Goal: Information Seeking & Learning: Stay updated

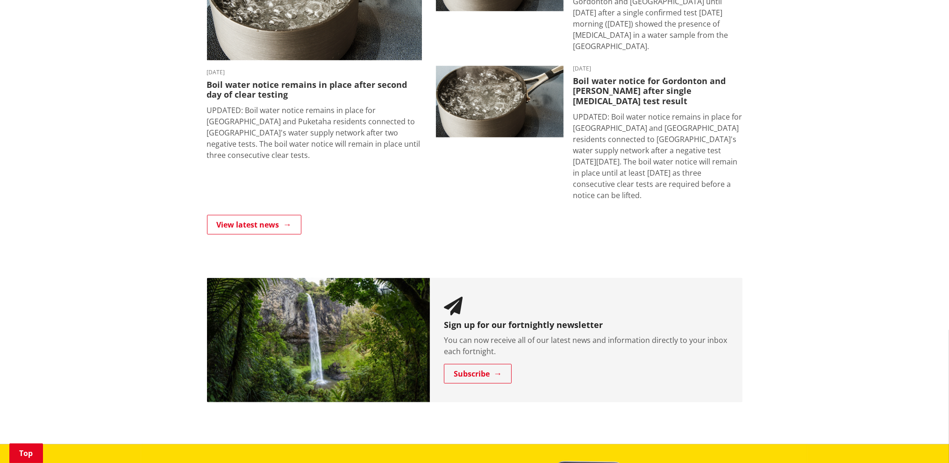
scroll to position [841, 0]
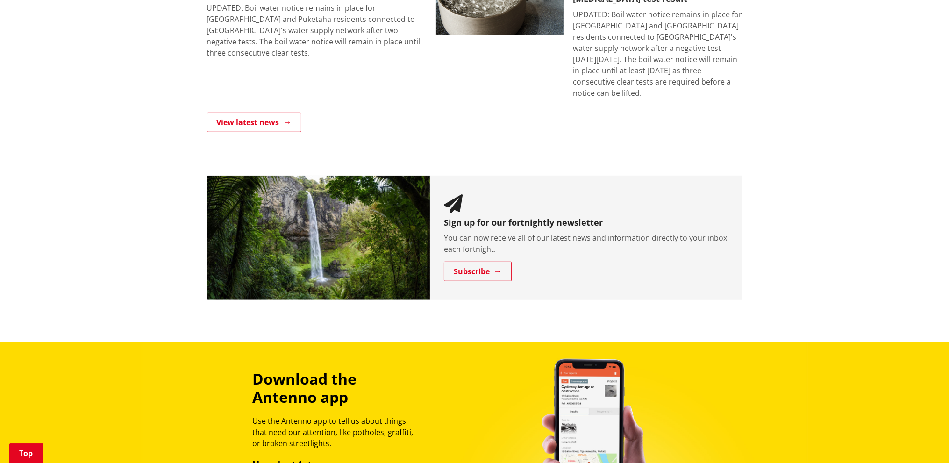
drag, startPoint x: 936, startPoint y: 284, endPoint x: 931, endPoint y: 244, distance: 40.1
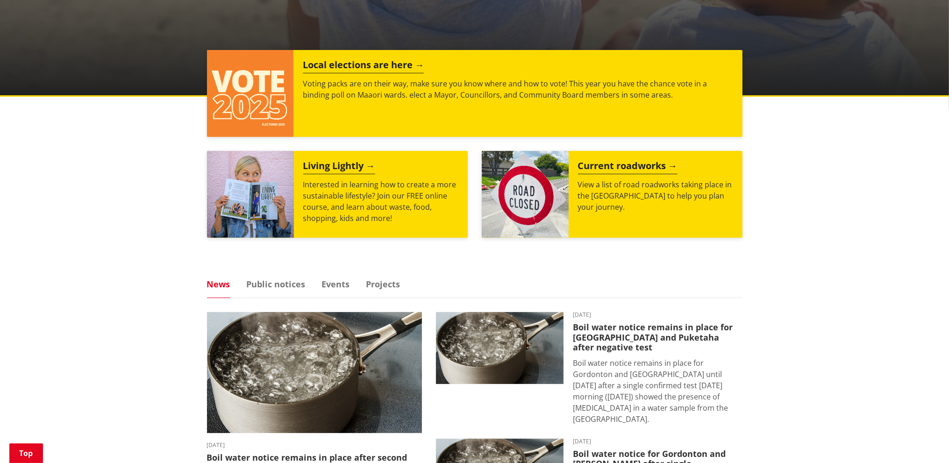
scroll to position [420, 0]
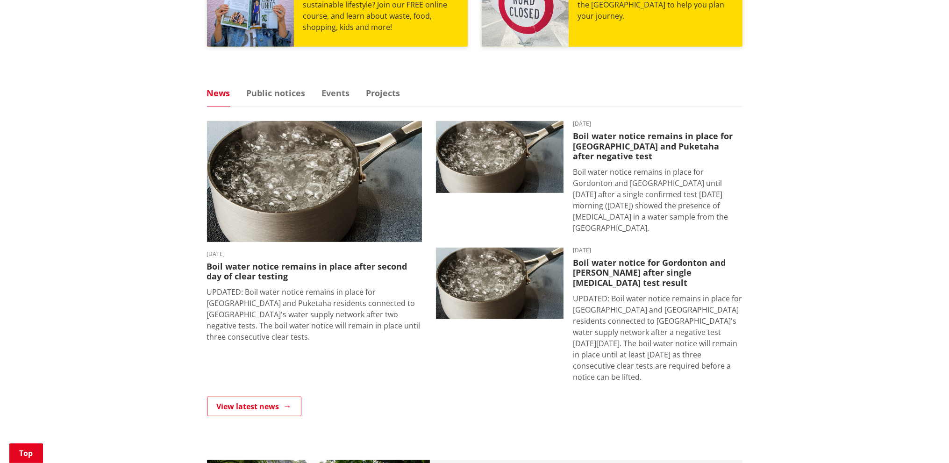
scroll to position [561, 0]
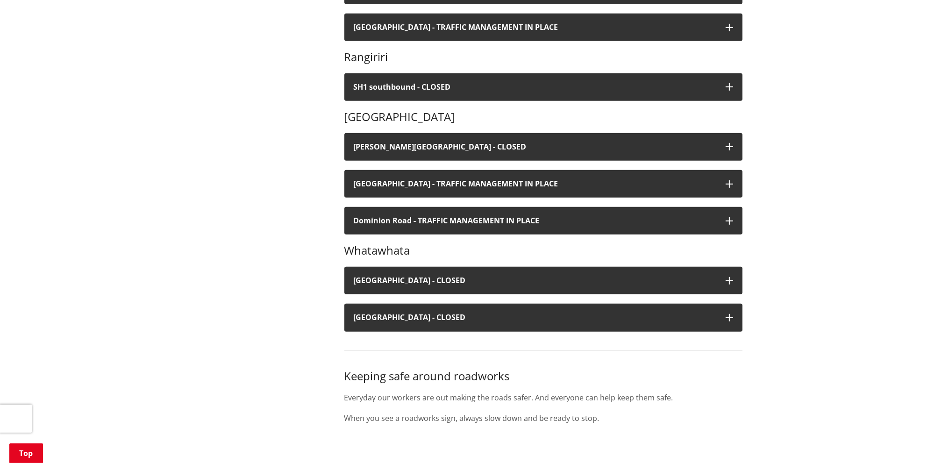
scroll to position [888, 0]
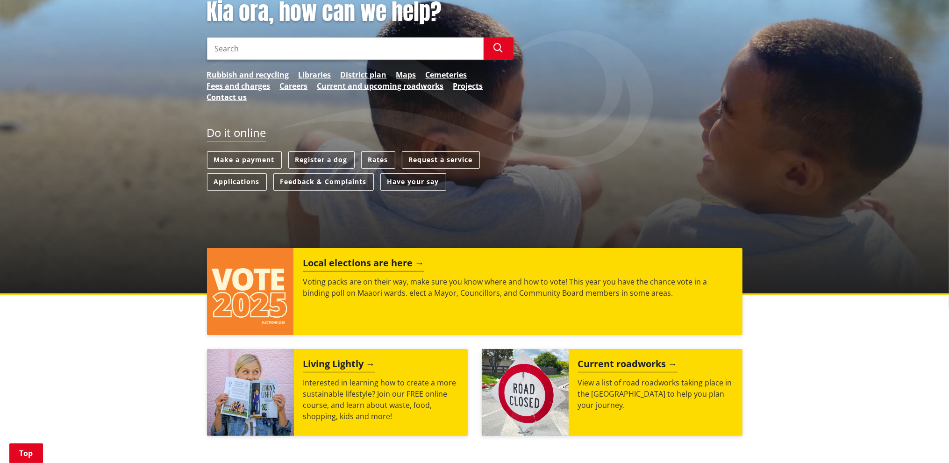
scroll to position [14, 0]
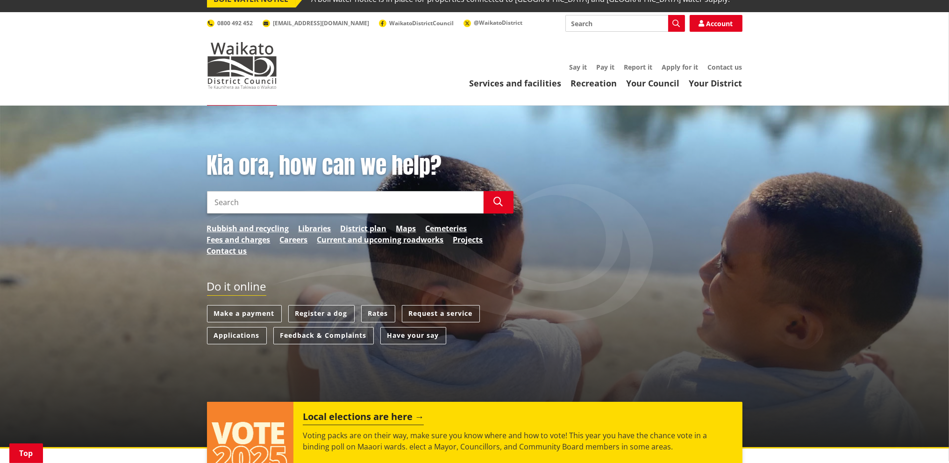
drag, startPoint x: 852, startPoint y: 251, endPoint x: 859, endPoint y: 114, distance: 137.5
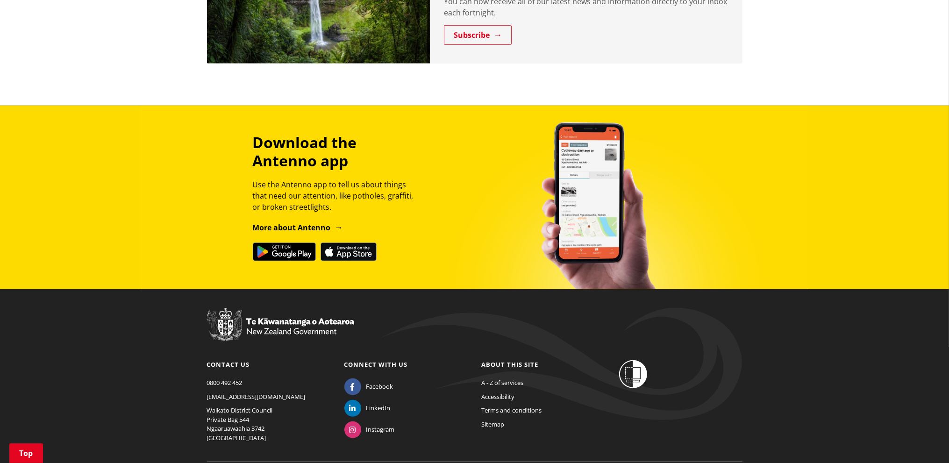
scroll to position [1109, 0]
